Goal: Transaction & Acquisition: Purchase product/service

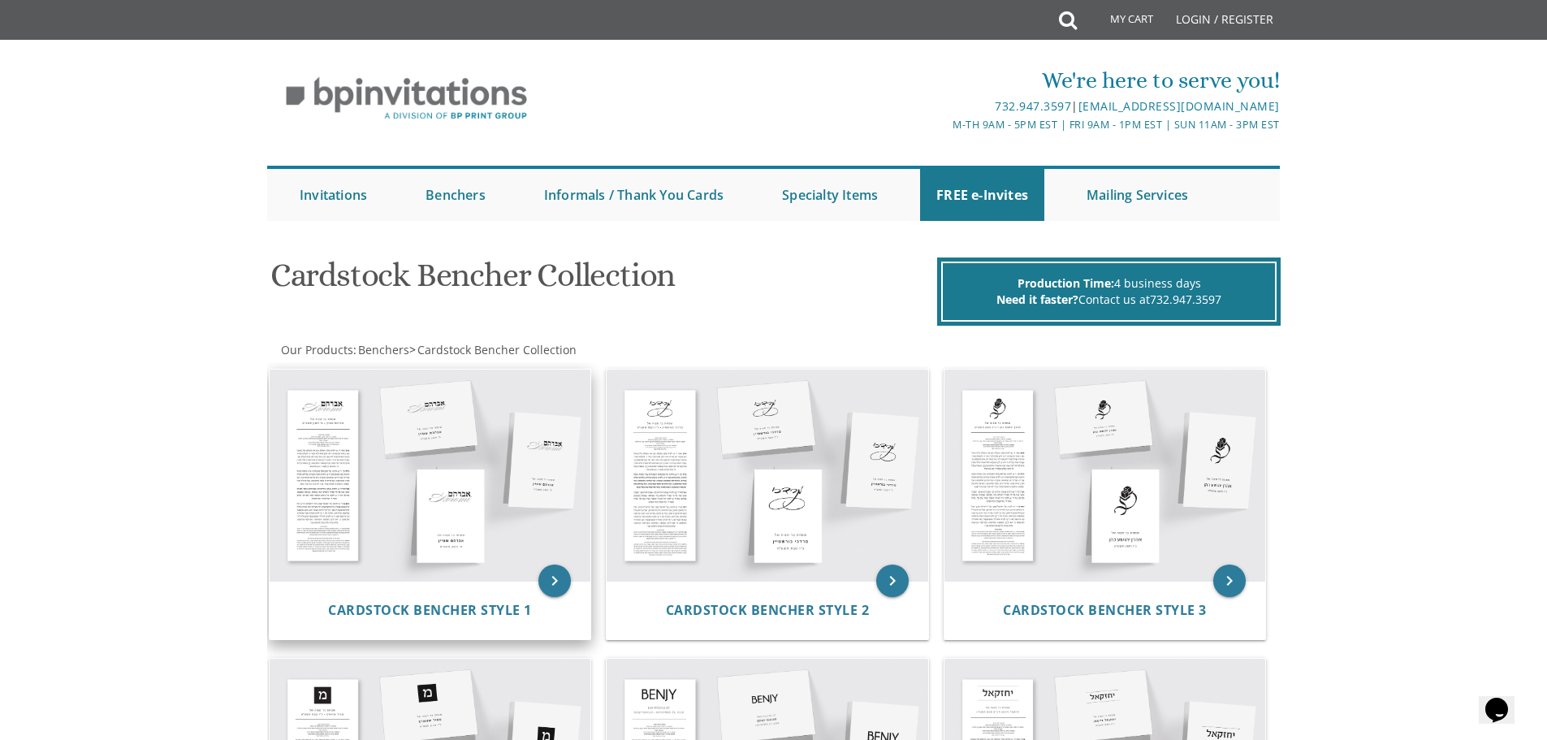
drag, startPoint x: 16, startPoint y: 413, endPoint x: 408, endPoint y: 476, distance: 397.1
click at [517, 480] on img at bounding box center [431, 474] width 322 height 211
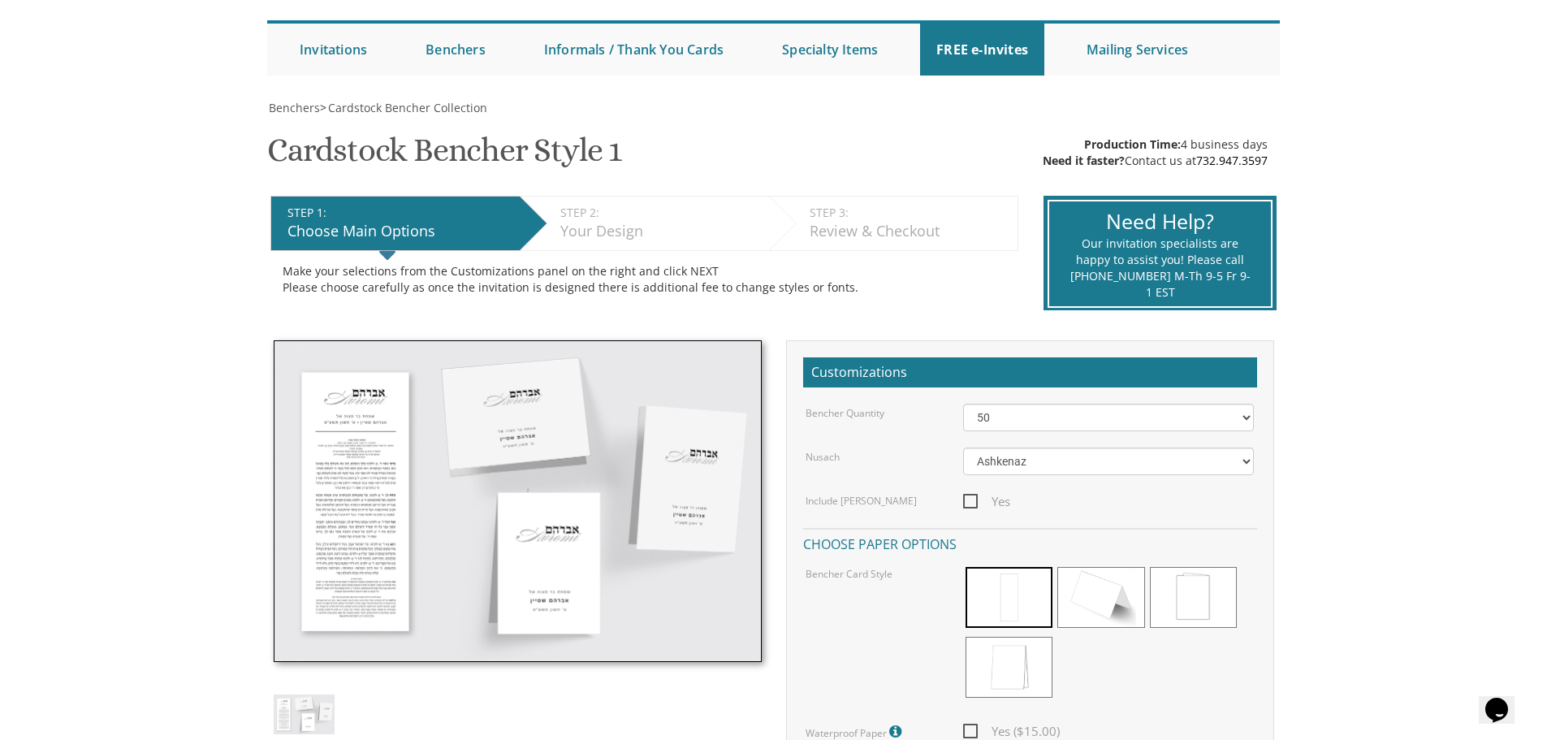
scroll to position [147, 0]
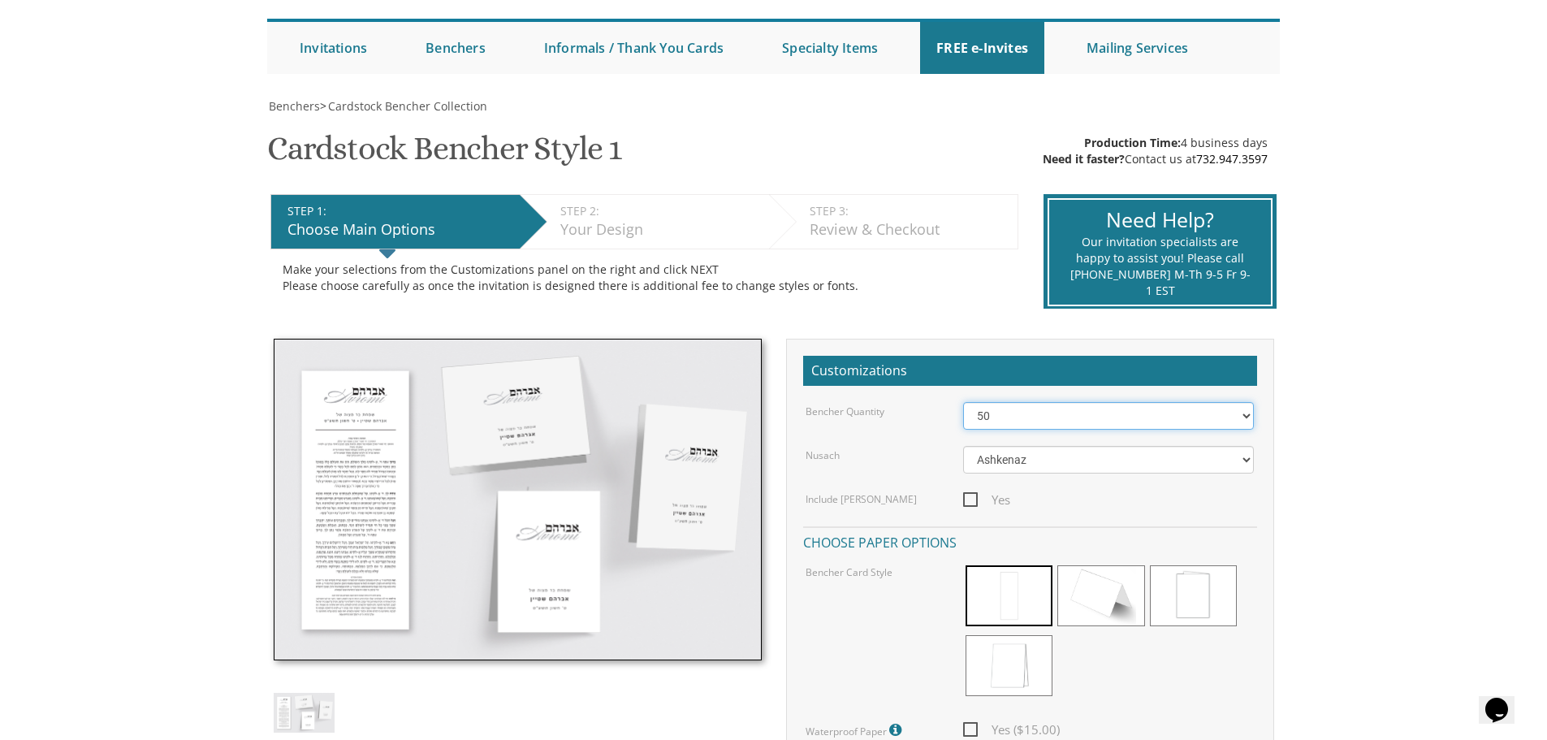
click at [984, 423] on select "50 60 70 80 90 100 125 150 175 200 225 250 275 300 325 350 375 400 425 450 475 …" at bounding box center [1108, 416] width 291 height 28
click at [922, 468] on div "Nusach Ashkenaz [PERSON_NAME]" at bounding box center [1029, 460] width 473 height 28
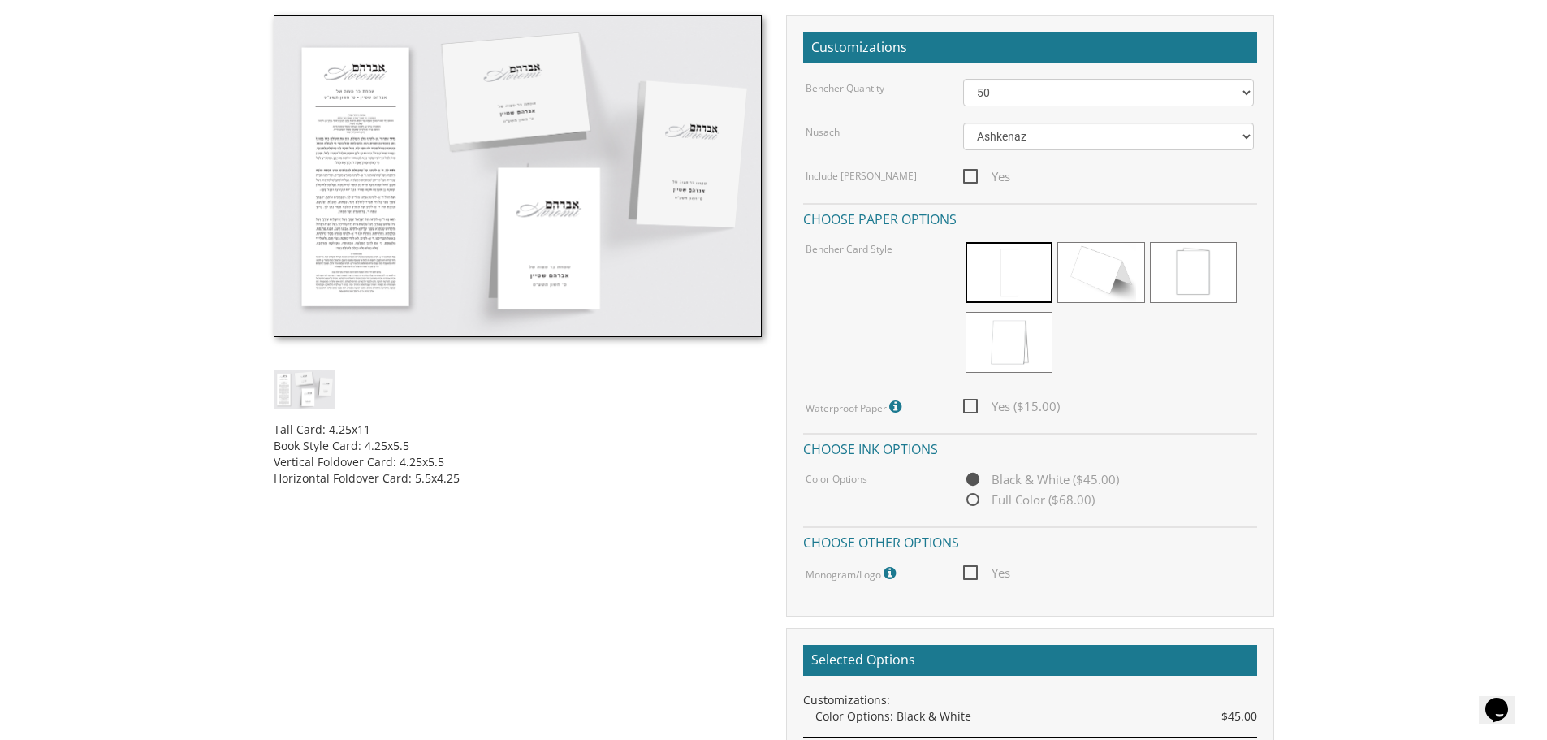
scroll to position [0, 0]
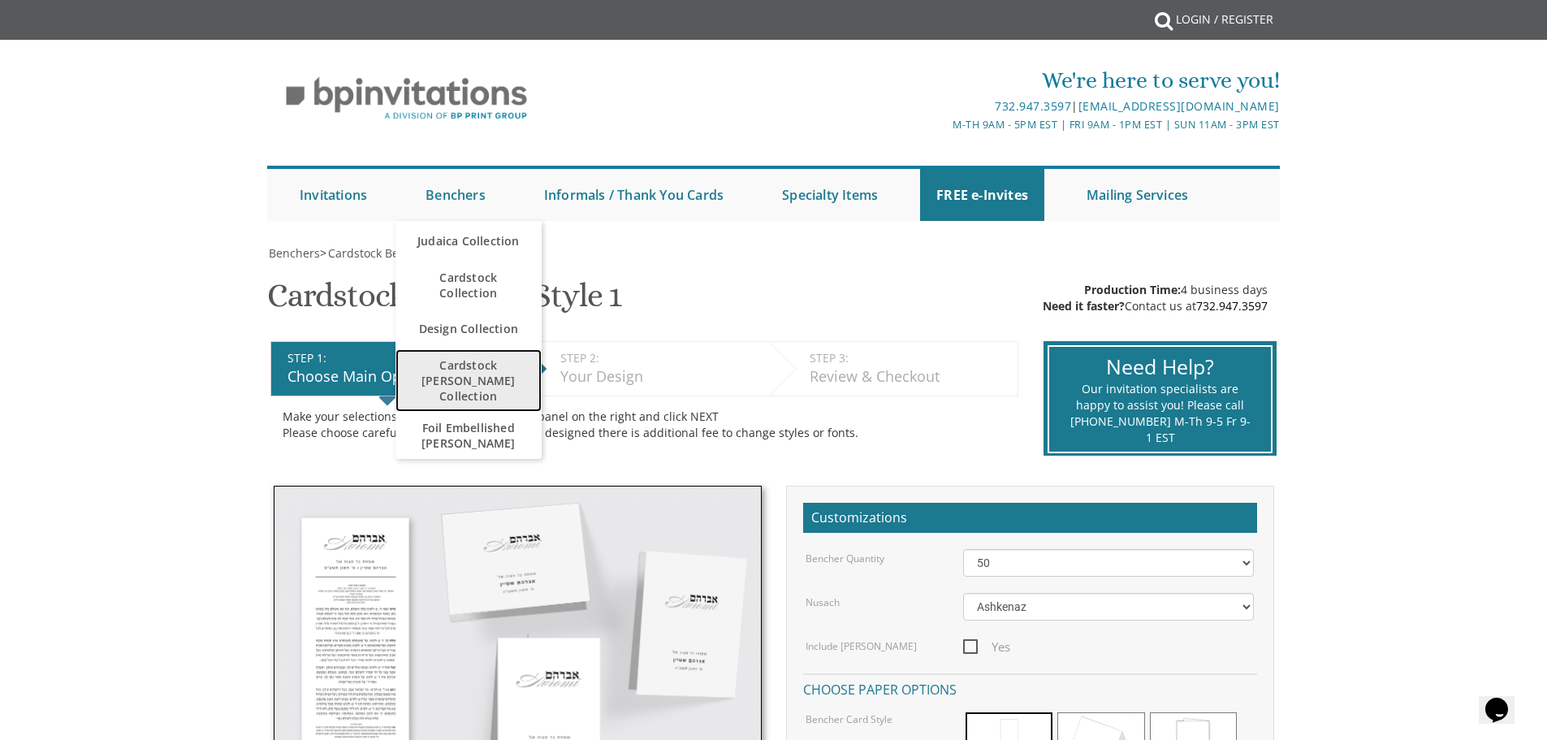
click at [456, 352] on span "Cardstock [PERSON_NAME] Collection" at bounding box center [469, 380] width 114 height 63
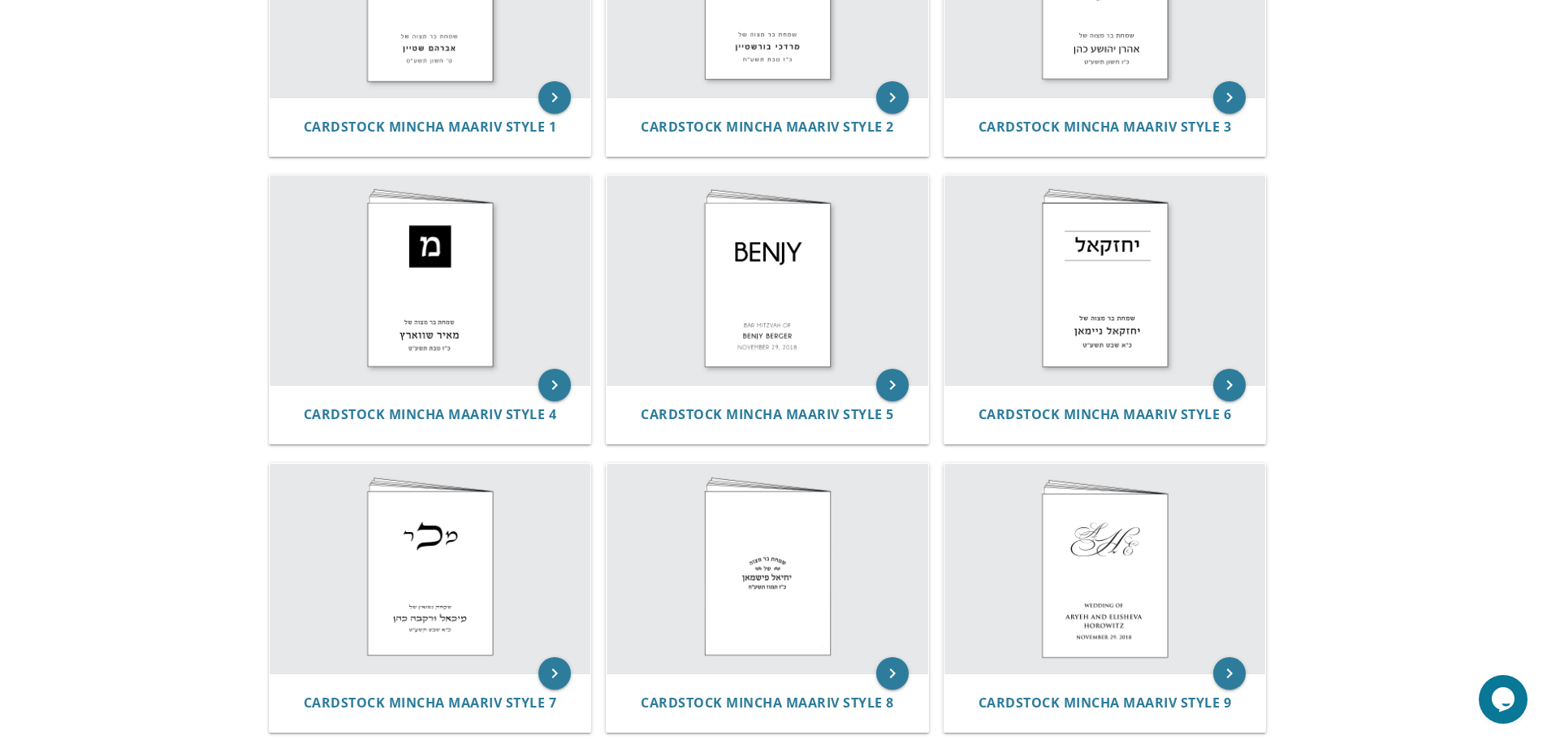
scroll to position [466, 0]
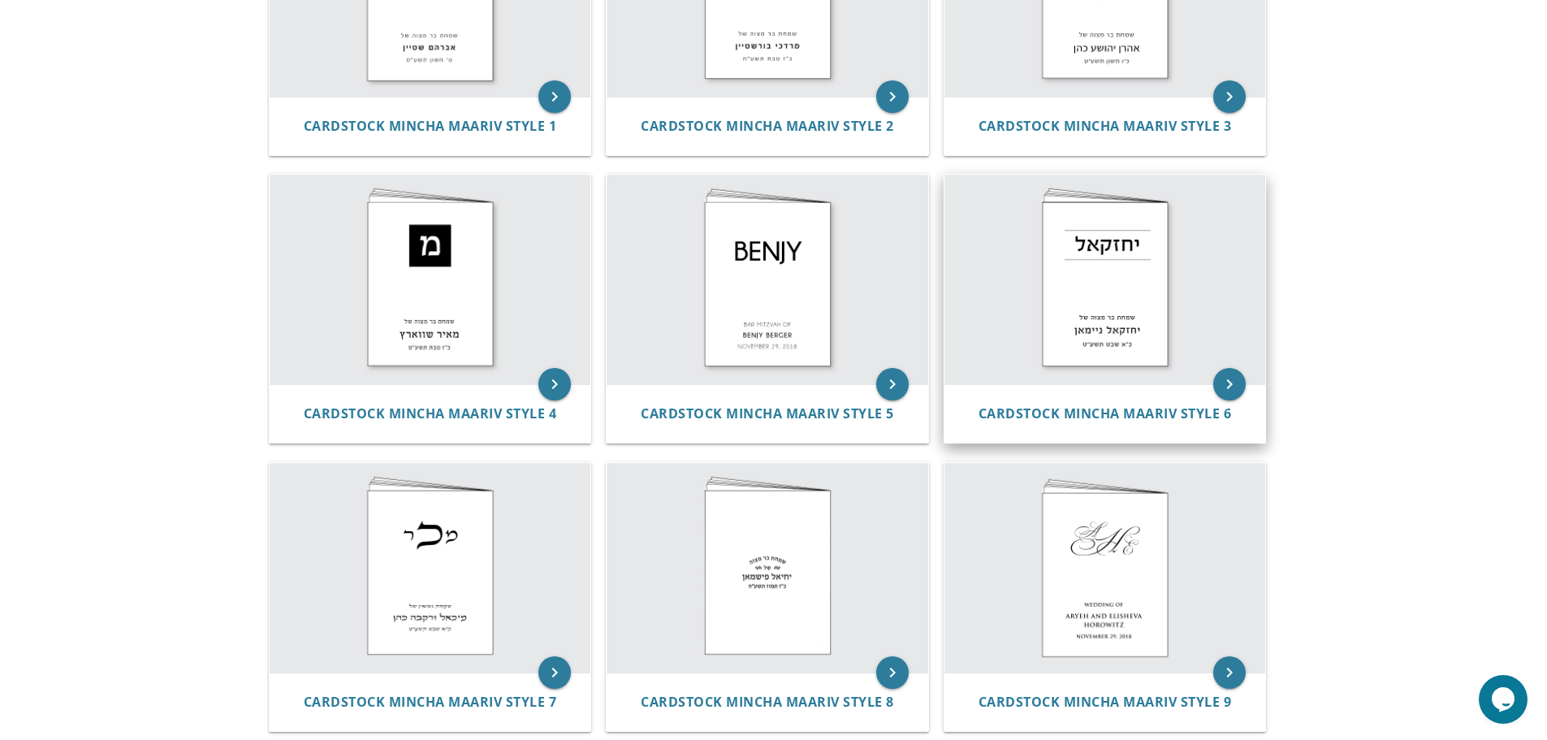
click at [1067, 255] on img at bounding box center [1105, 279] width 322 height 209
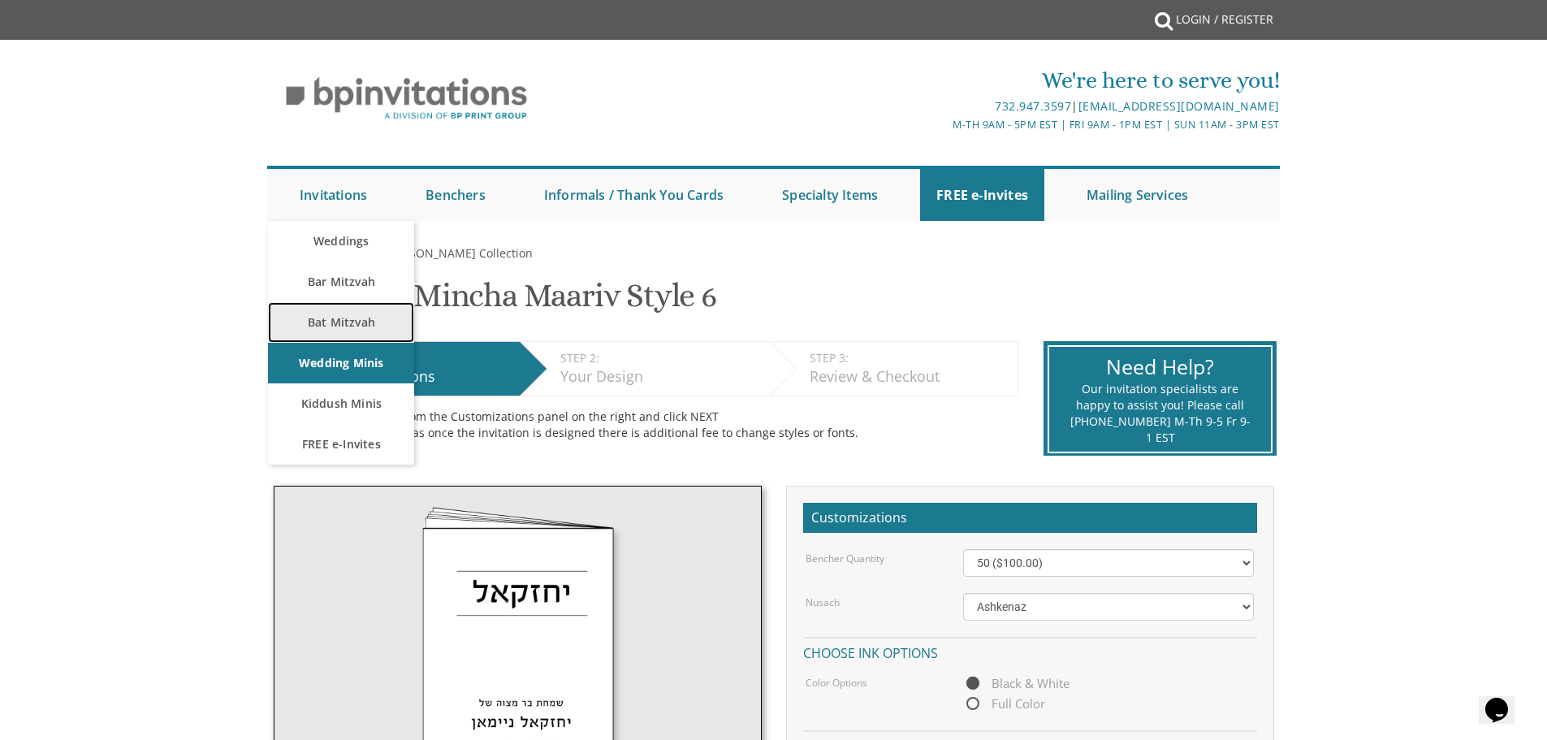
click at [348, 324] on link "Bat Mitzvah" at bounding box center [341, 322] width 146 height 41
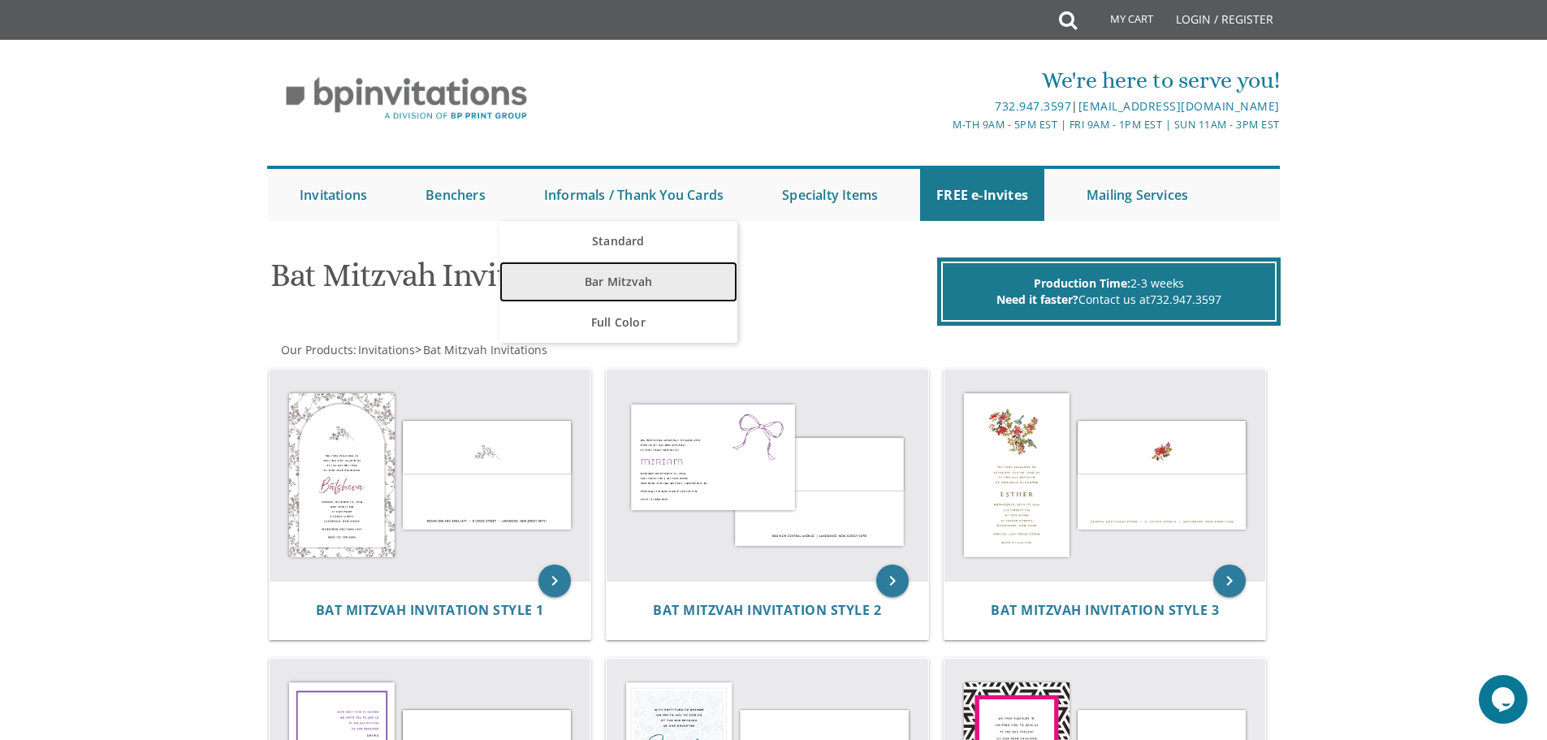
click at [632, 277] on link "Bar Mitzvah" at bounding box center [618, 281] width 238 height 41
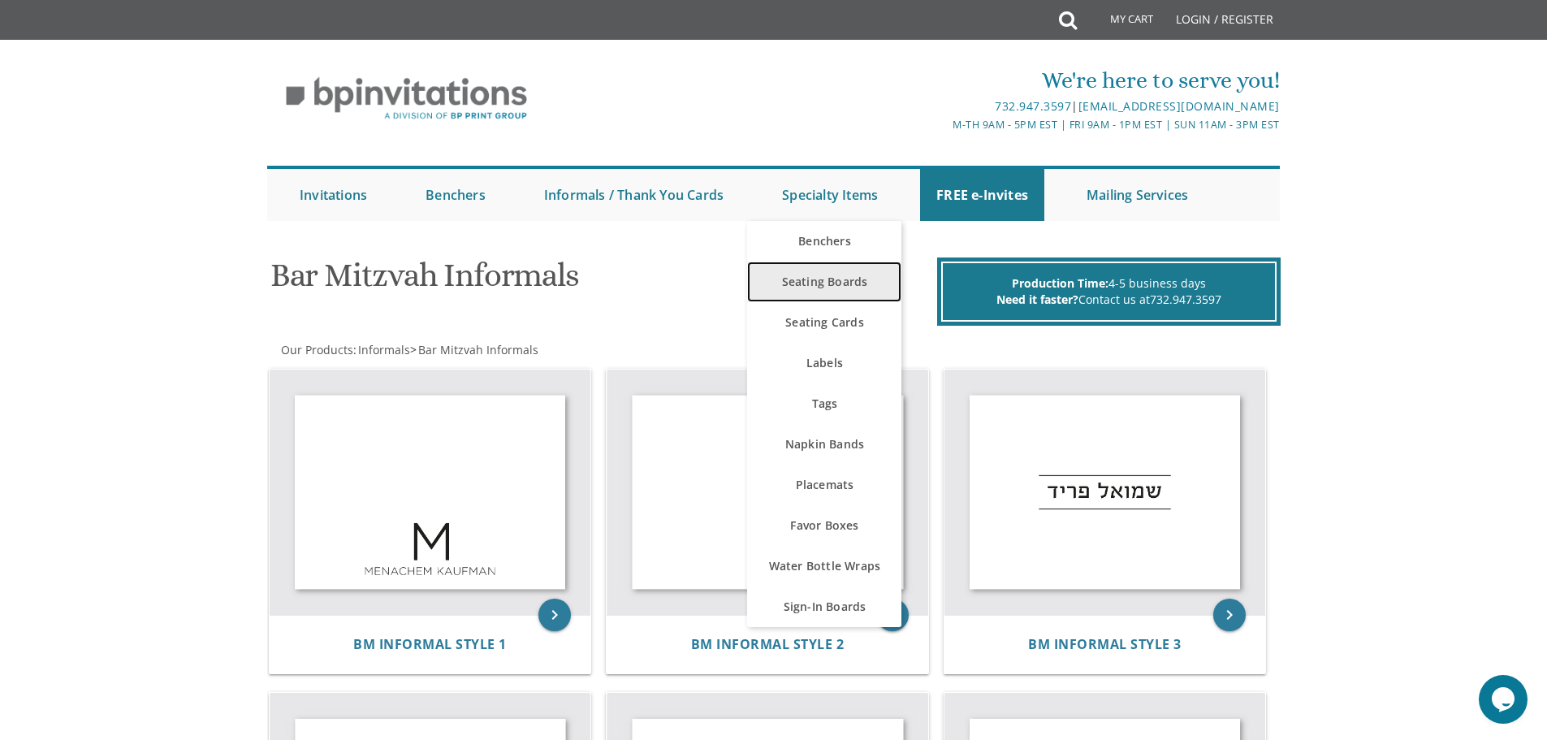
click at [796, 276] on link "Seating Boards" at bounding box center [824, 281] width 154 height 41
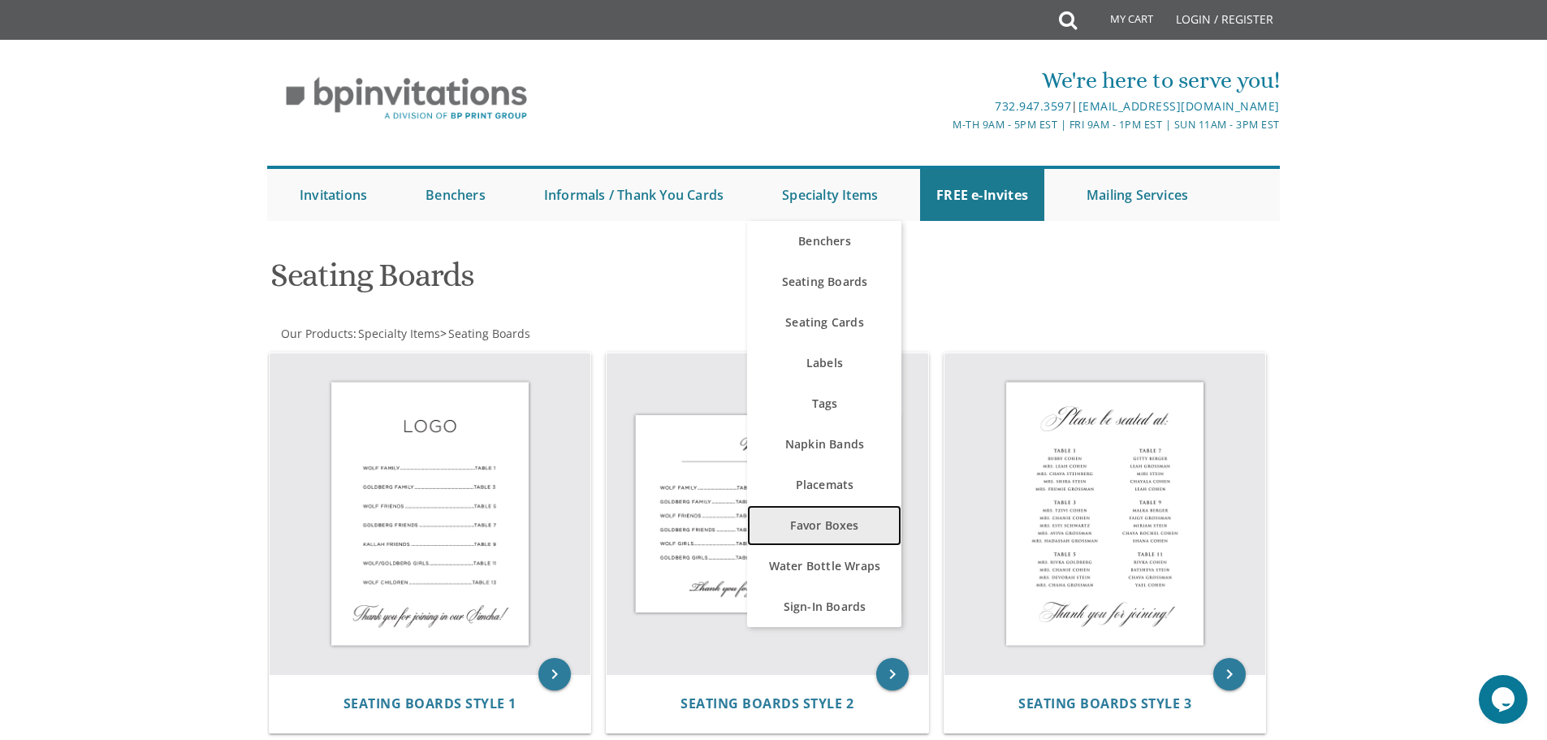
click at [823, 520] on link "Favor Boxes" at bounding box center [824, 525] width 154 height 41
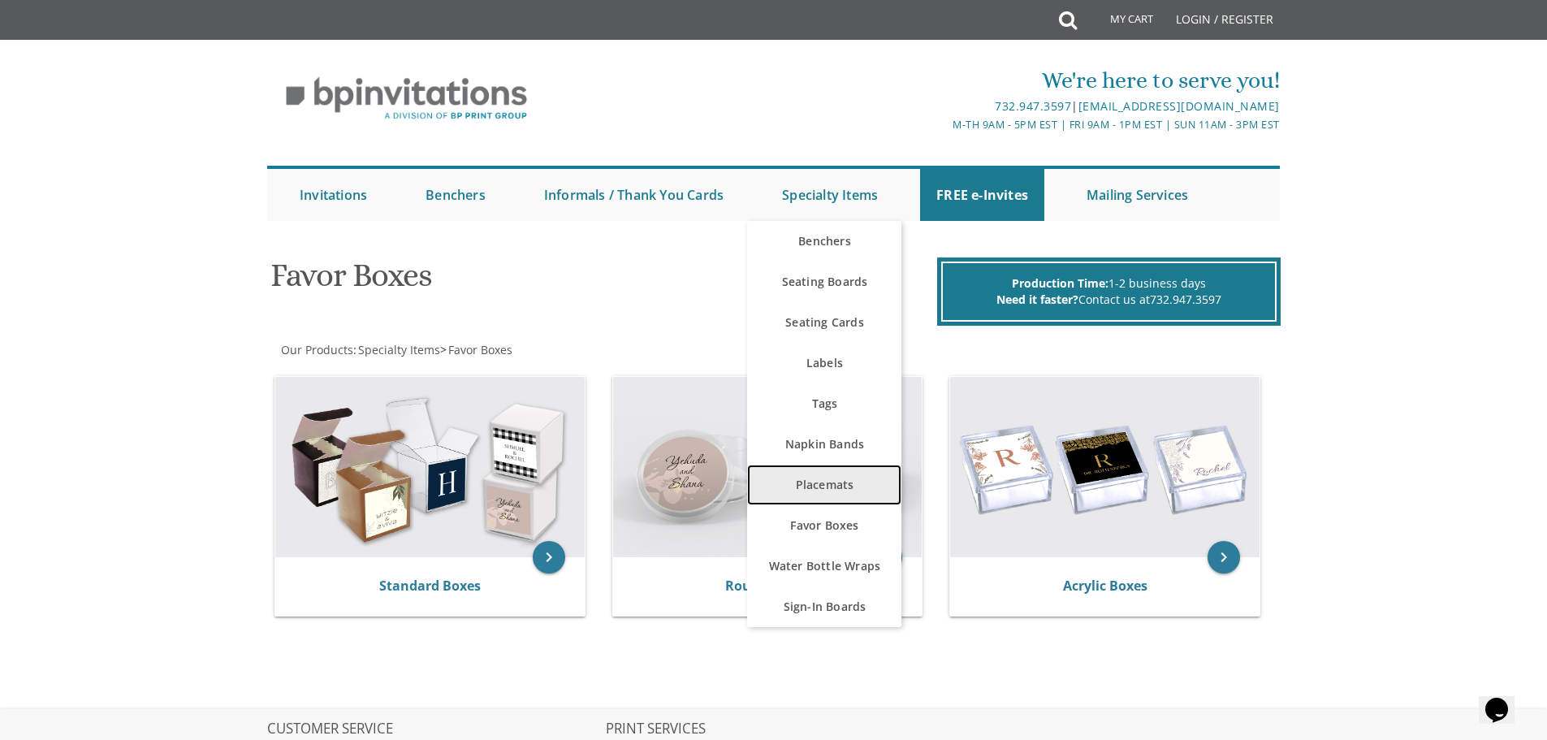
click at [818, 478] on link "Placemats" at bounding box center [824, 484] width 154 height 41
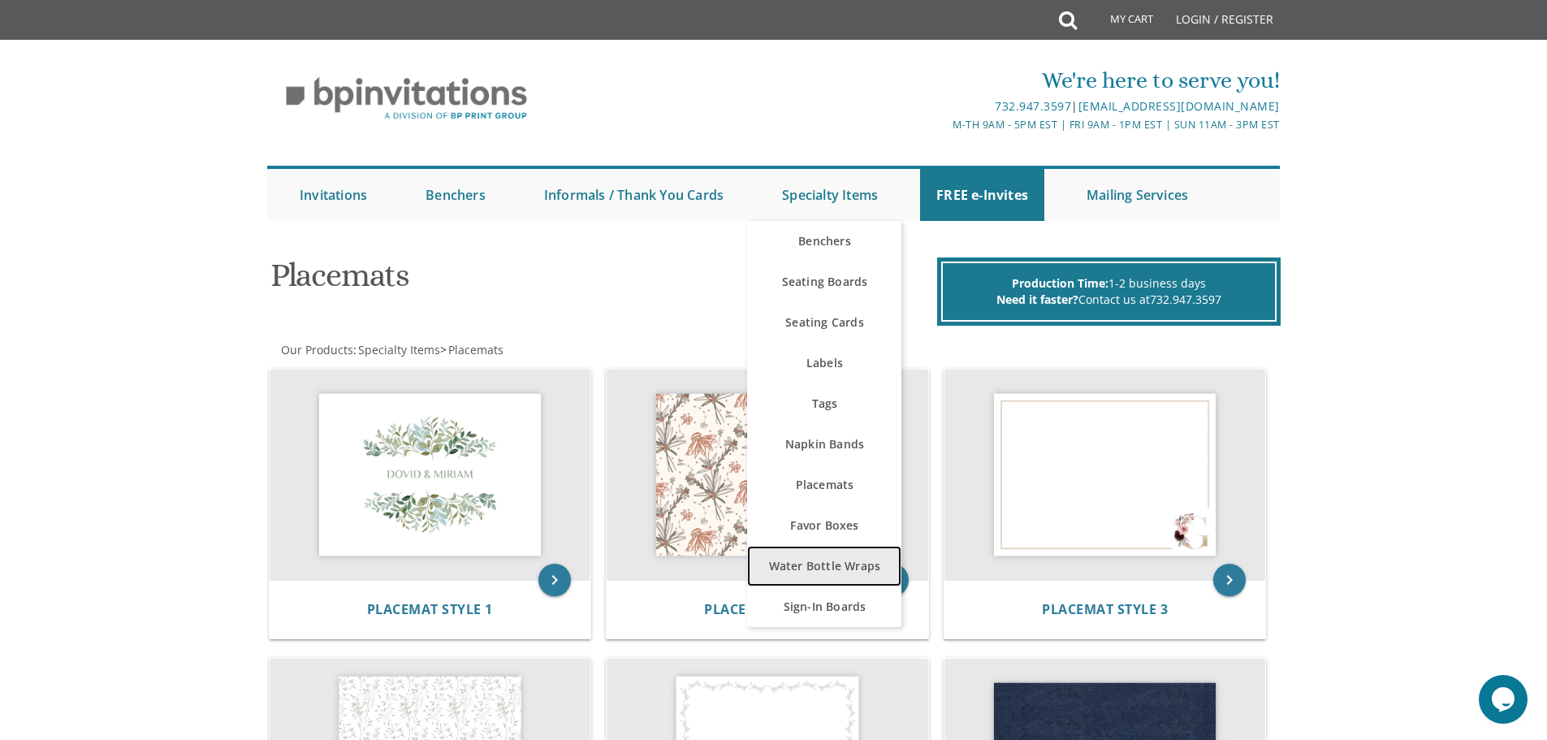
click at [814, 572] on link "Water Bottle Wraps" at bounding box center [824, 566] width 154 height 41
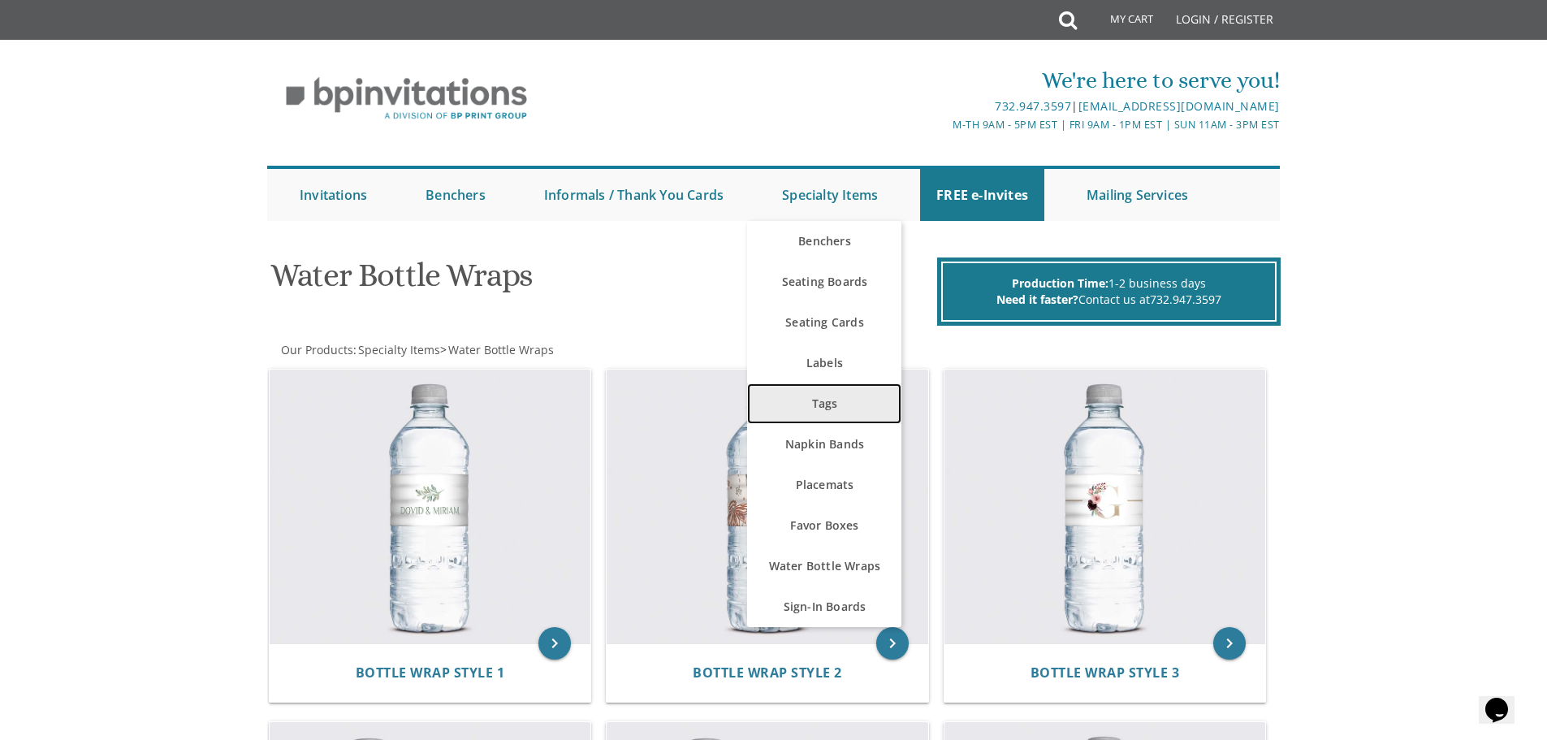
click at [835, 398] on link "Tags" at bounding box center [824, 403] width 154 height 41
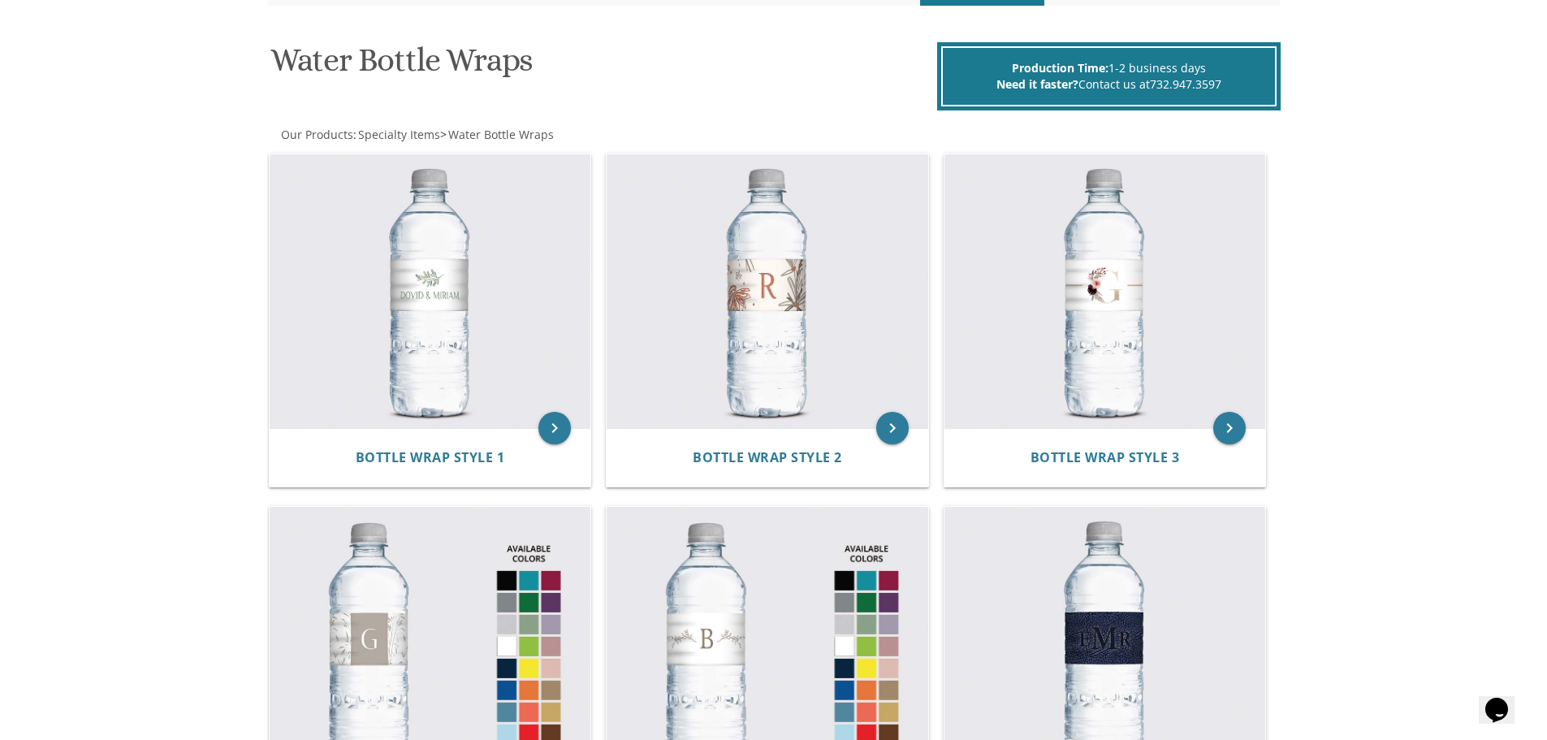
scroll to position [234, 0]
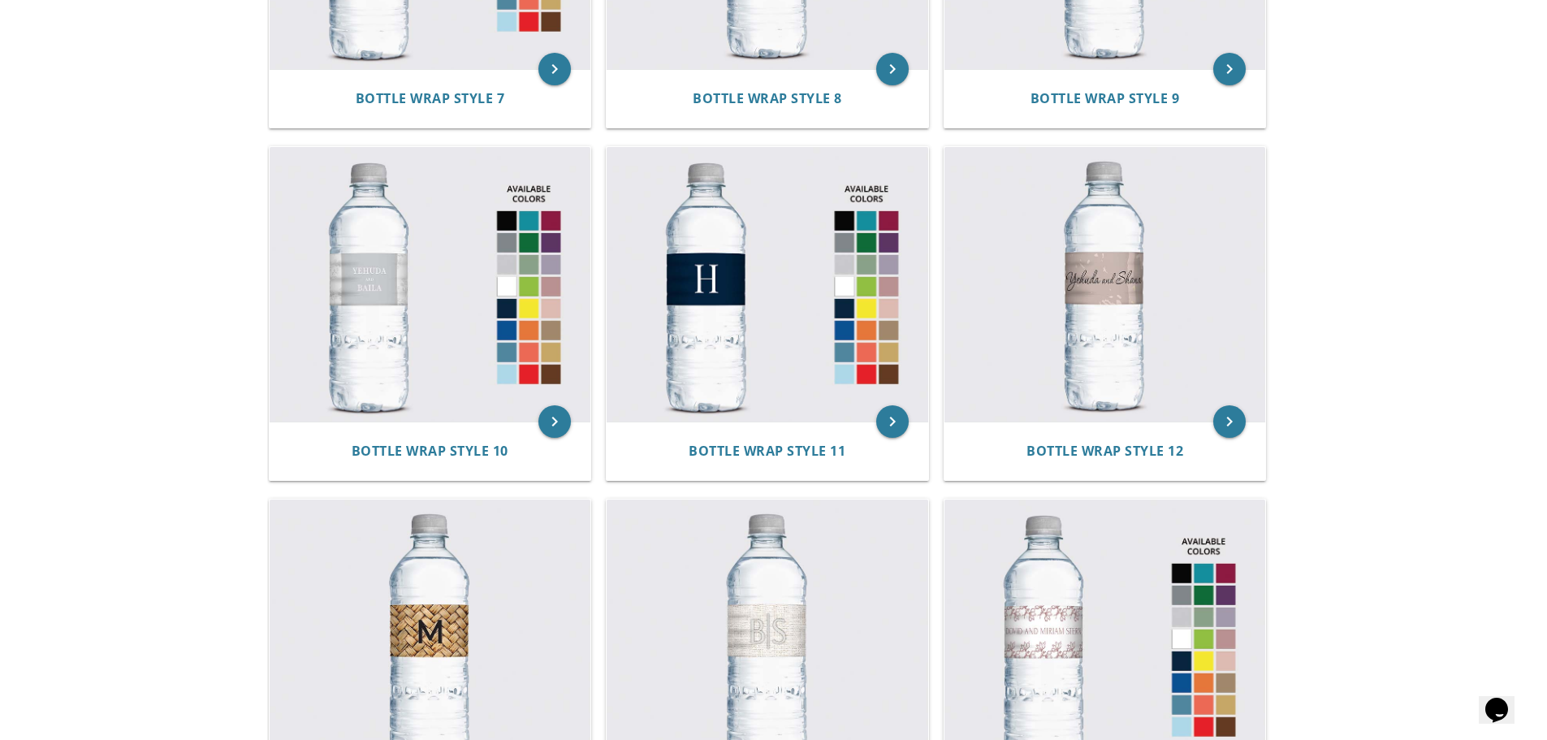
scroll to position [1280, 0]
click at [727, 234] on img at bounding box center [768, 283] width 322 height 274
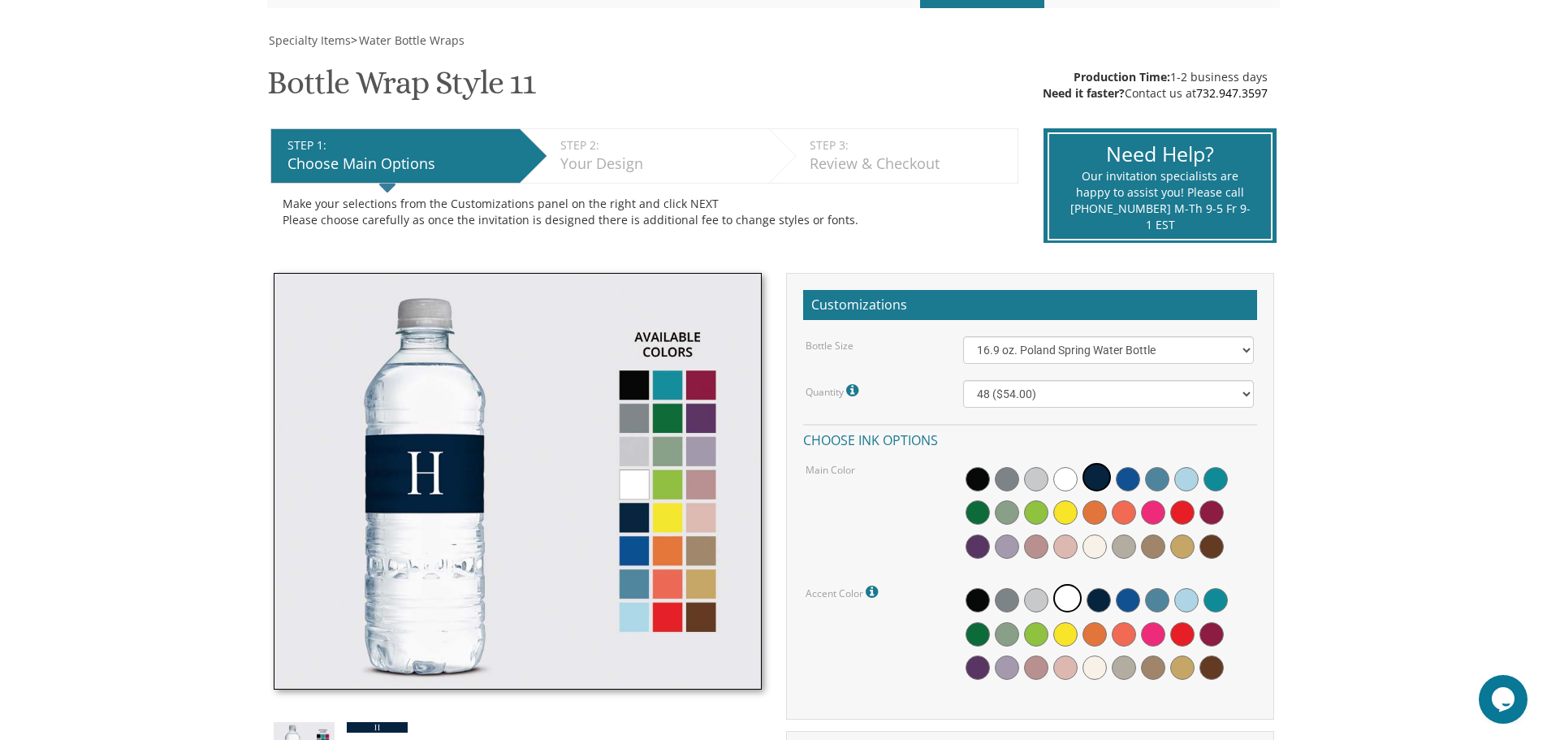
scroll to position [214, 0]
click at [1058, 382] on select "48 ($54.00) 96 ($72.00) 144 ($99.00) 192 ($126.00)" at bounding box center [1108, 393] width 291 height 28
select select "192"
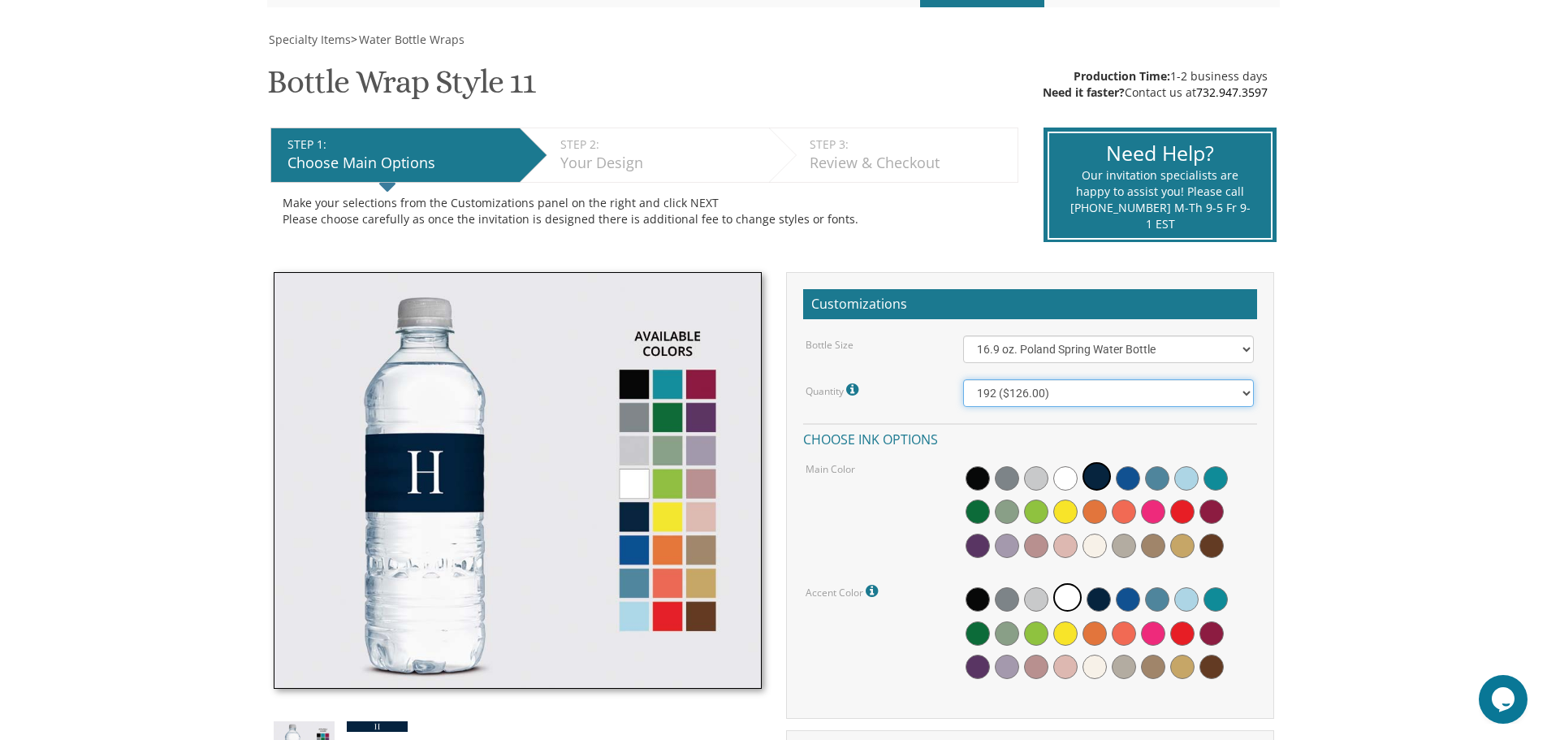
click at [963, 379] on select "48 ($54.00) 96 ($72.00) 144 ($99.00) 192 ($126.00)" at bounding box center [1108, 393] width 291 height 28
click at [1127, 469] on span at bounding box center [1128, 478] width 24 height 24
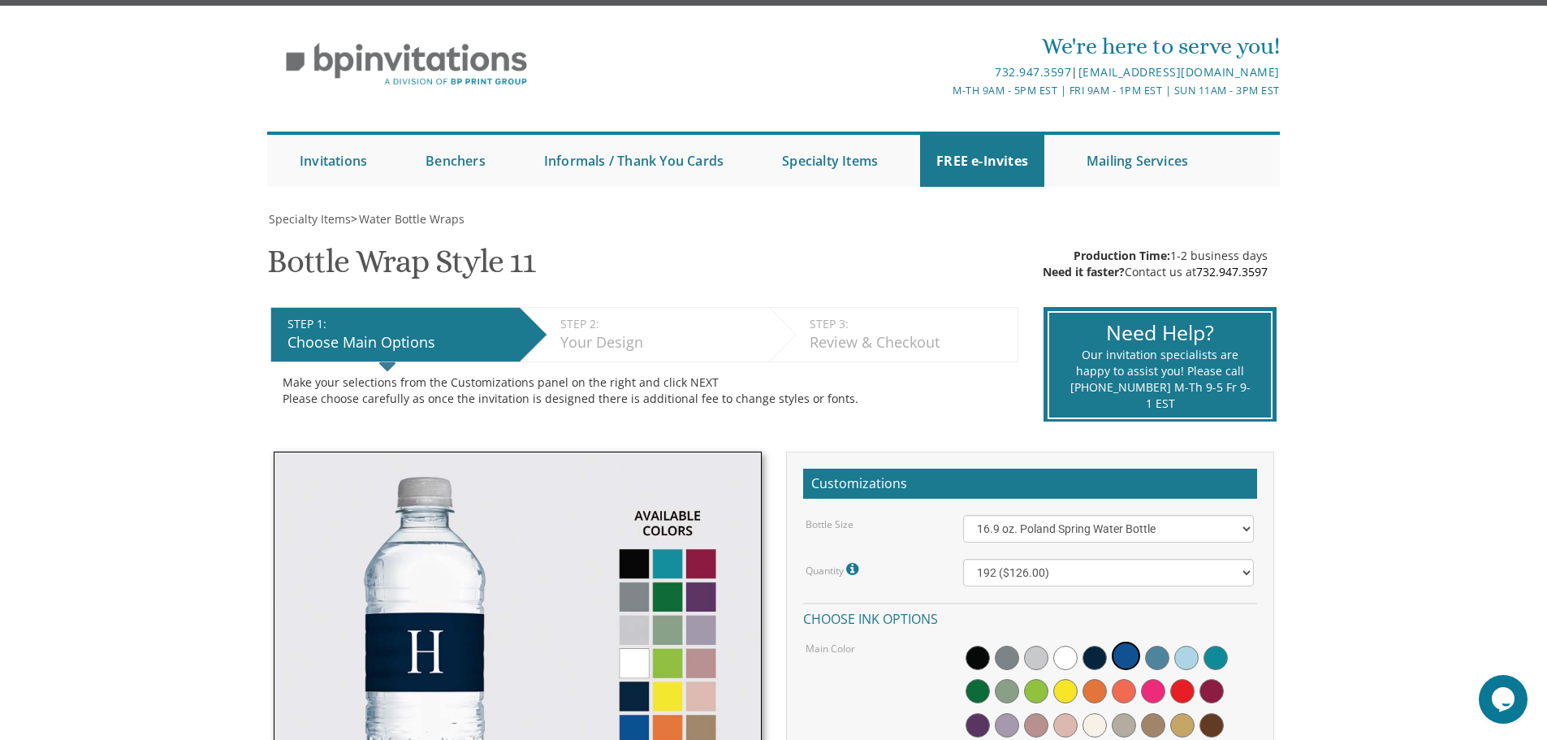
scroll to position [0, 0]
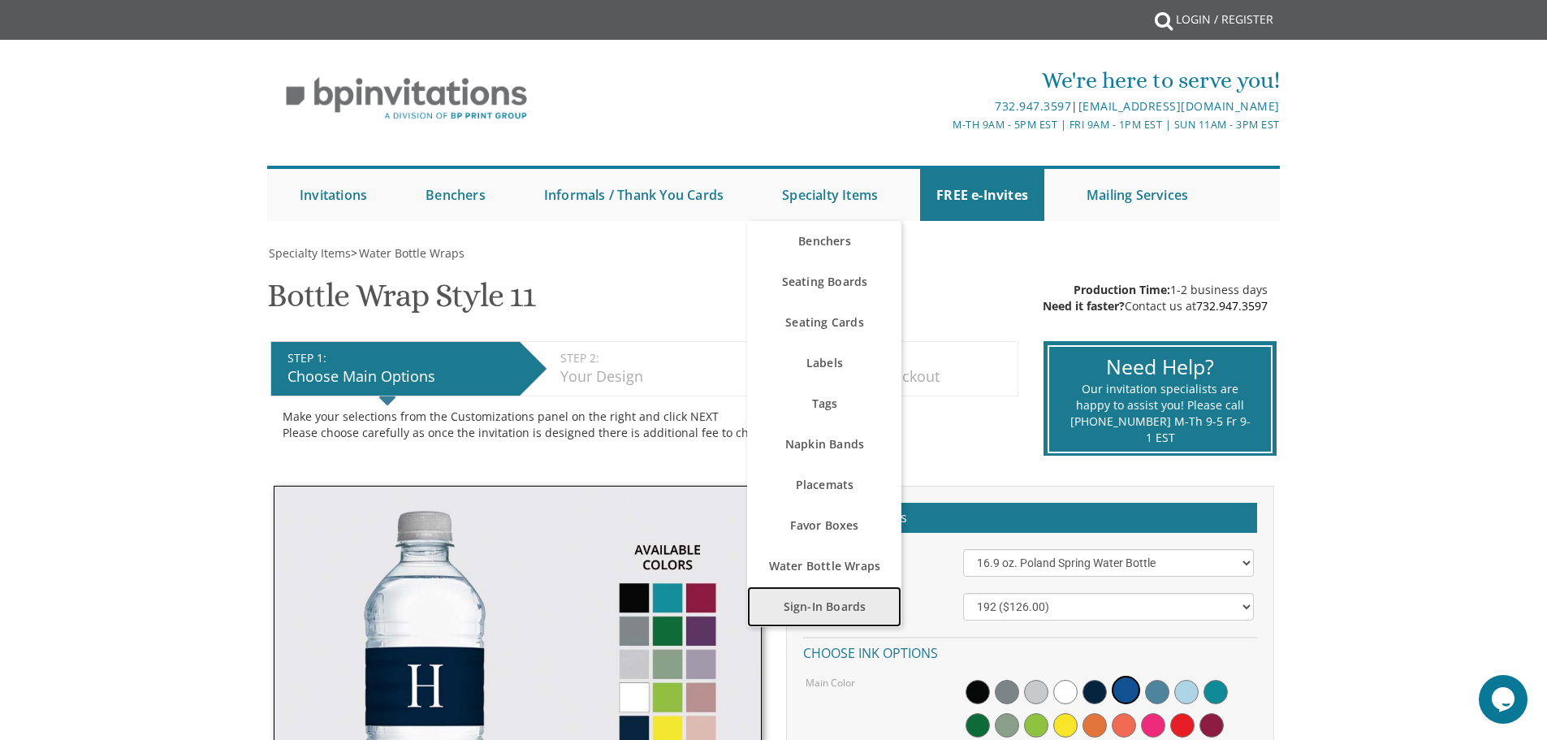
click at [810, 605] on link "Sign-In Boards" at bounding box center [824, 606] width 154 height 41
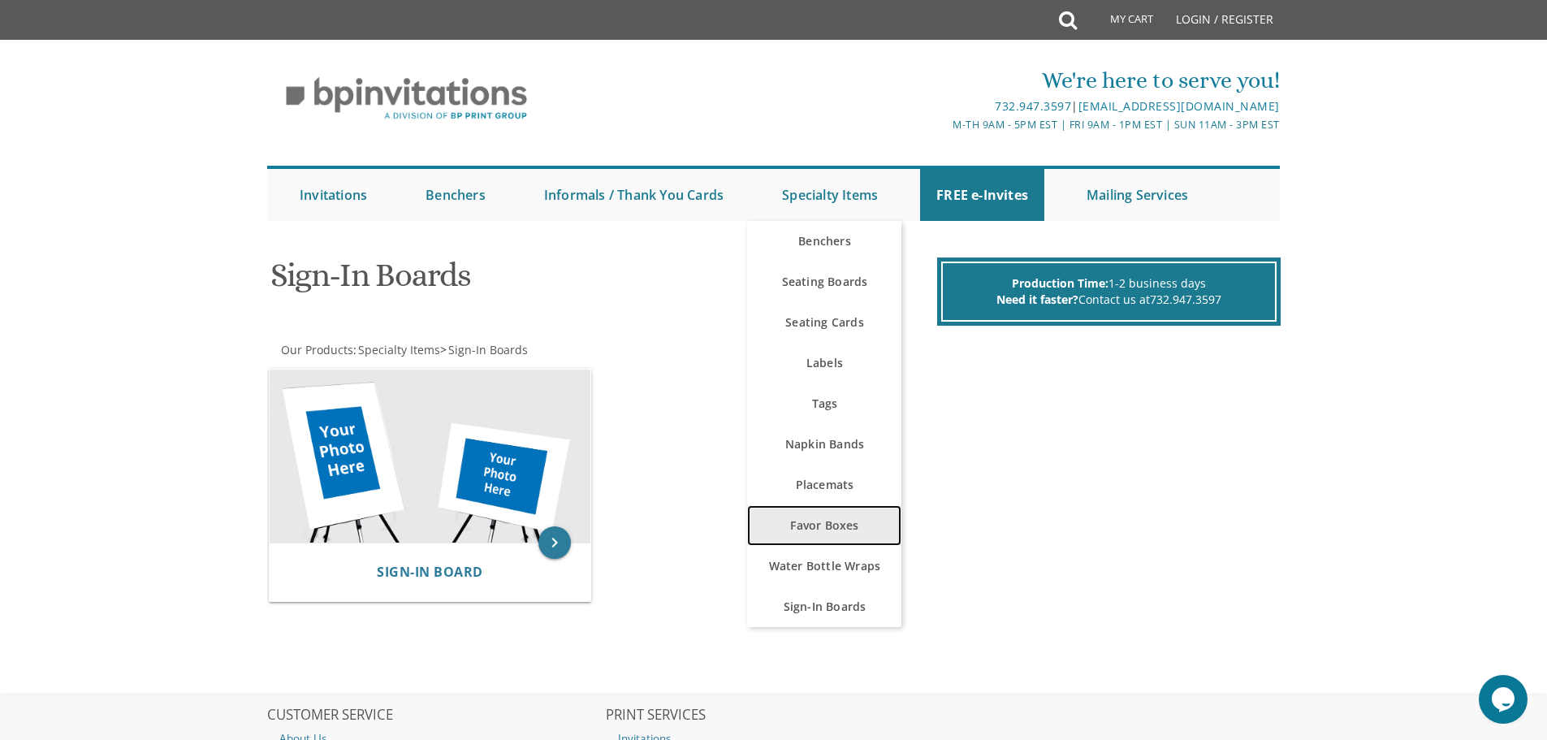
click at [826, 526] on link "Favor Boxes" at bounding box center [824, 525] width 154 height 41
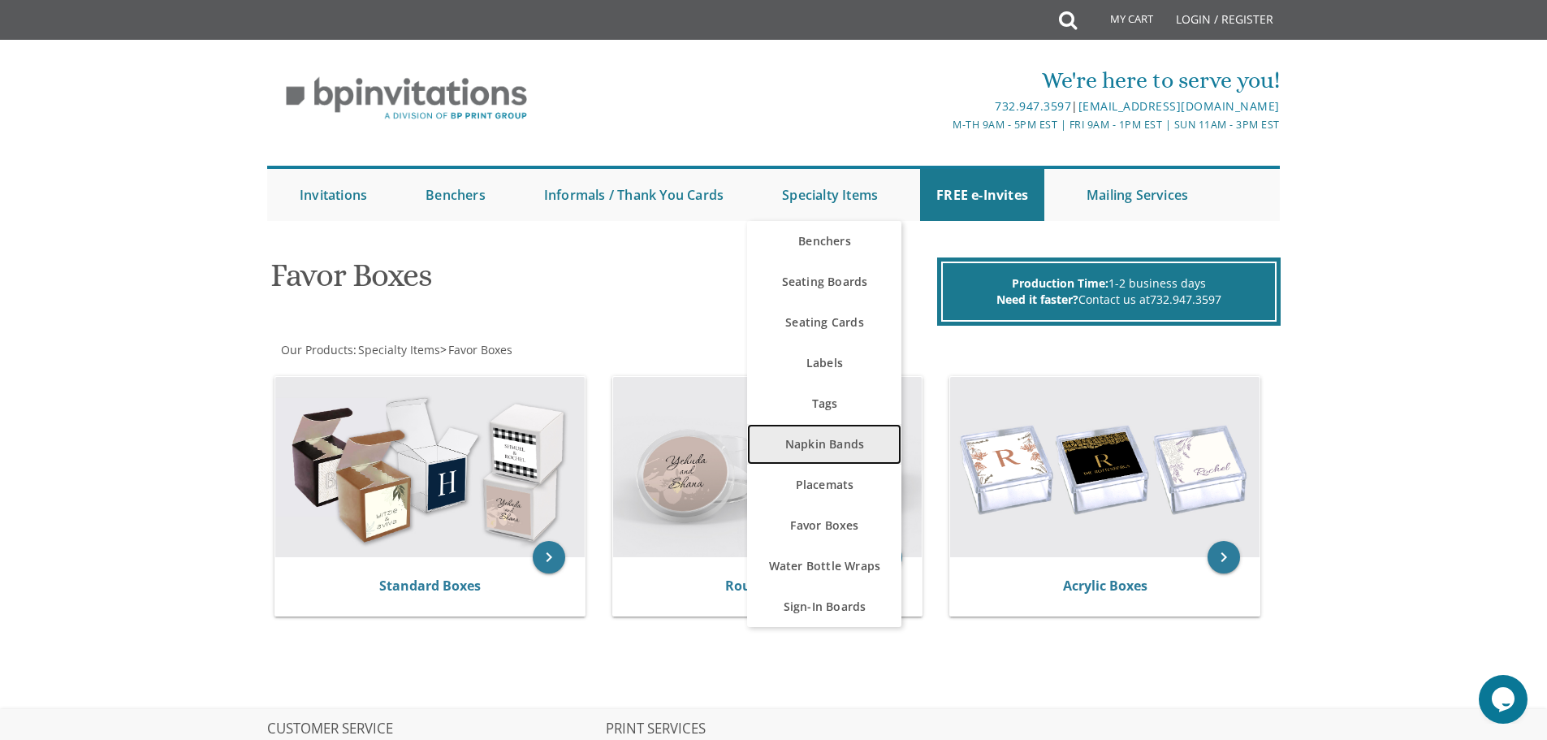
click at [813, 448] on link "Napkin Bands" at bounding box center [824, 444] width 154 height 41
